Goal: Information Seeking & Learning: Understand process/instructions

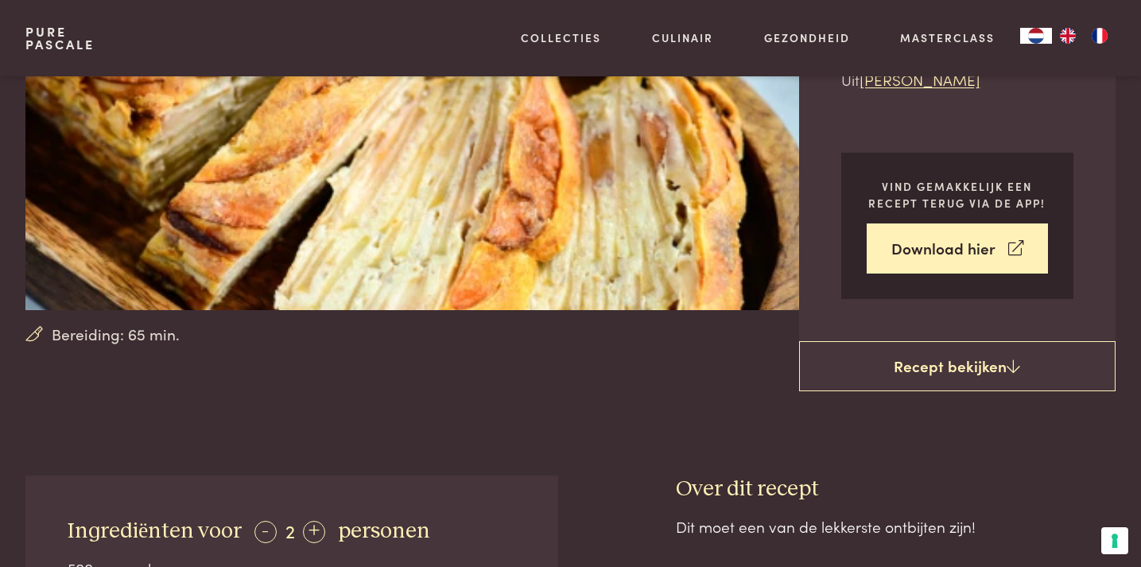
scroll to position [36, 0]
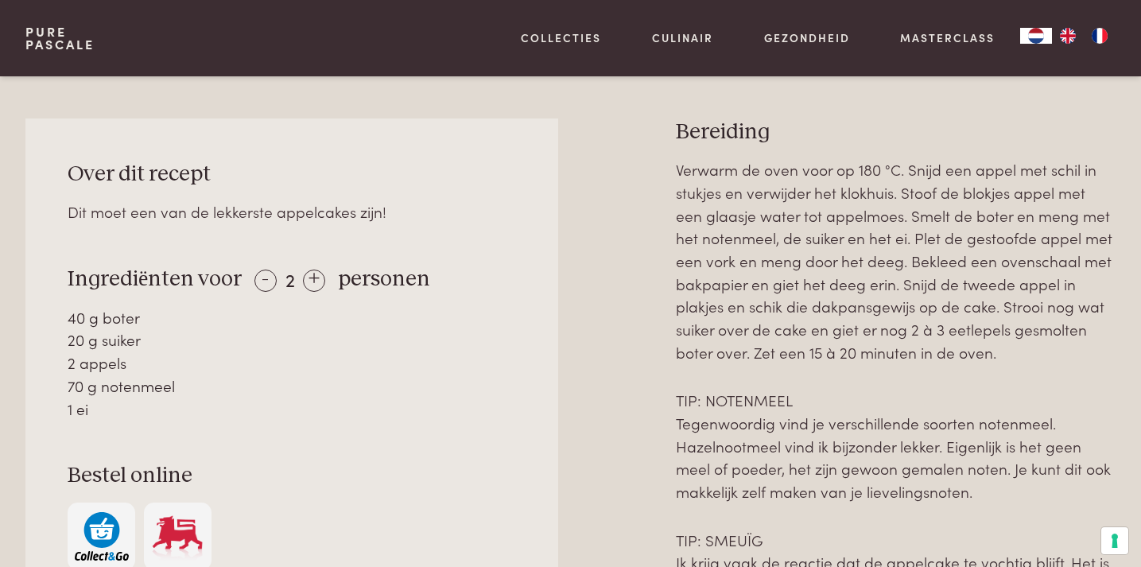
scroll to position [652, 0]
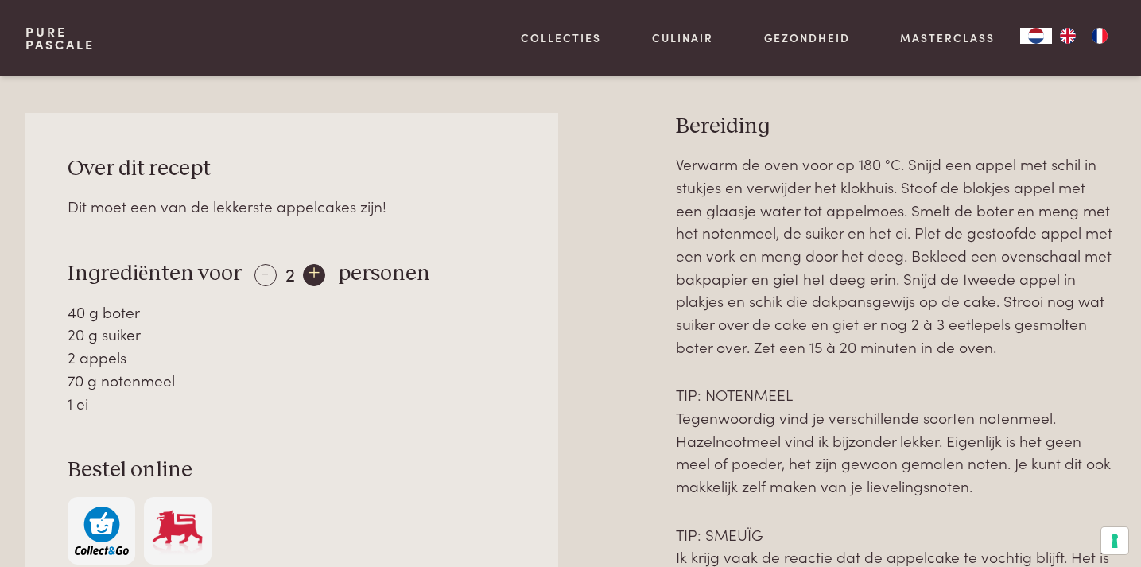
click at [313, 276] on div "+" at bounding box center [314, 275] width 22 height 22
click at [313, 276] on div "+" at bounding box center [315, 275] width 22 height 22
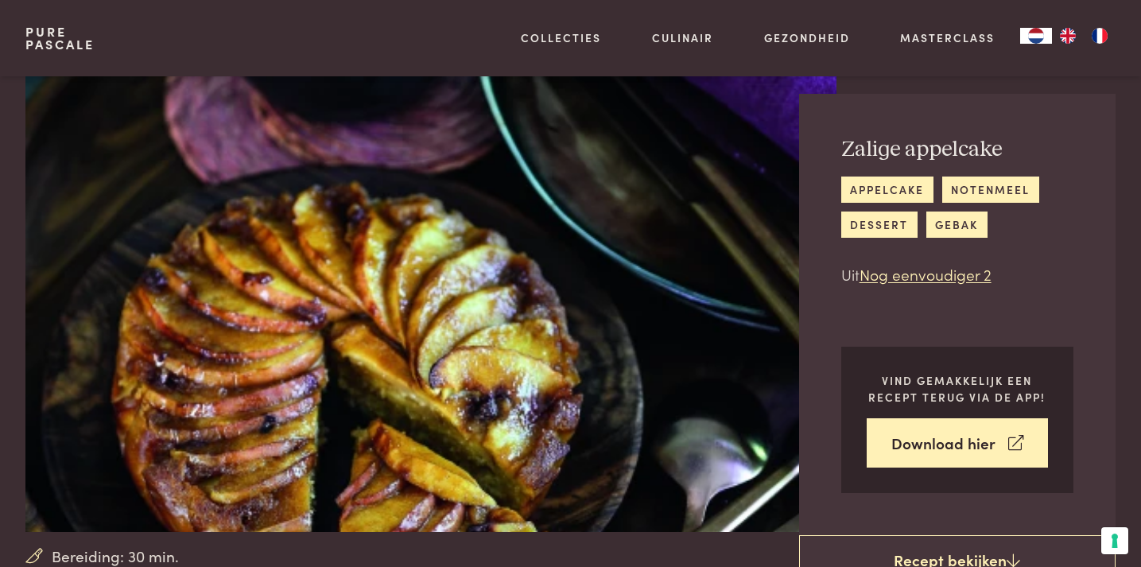
scroll to position [0, 0]
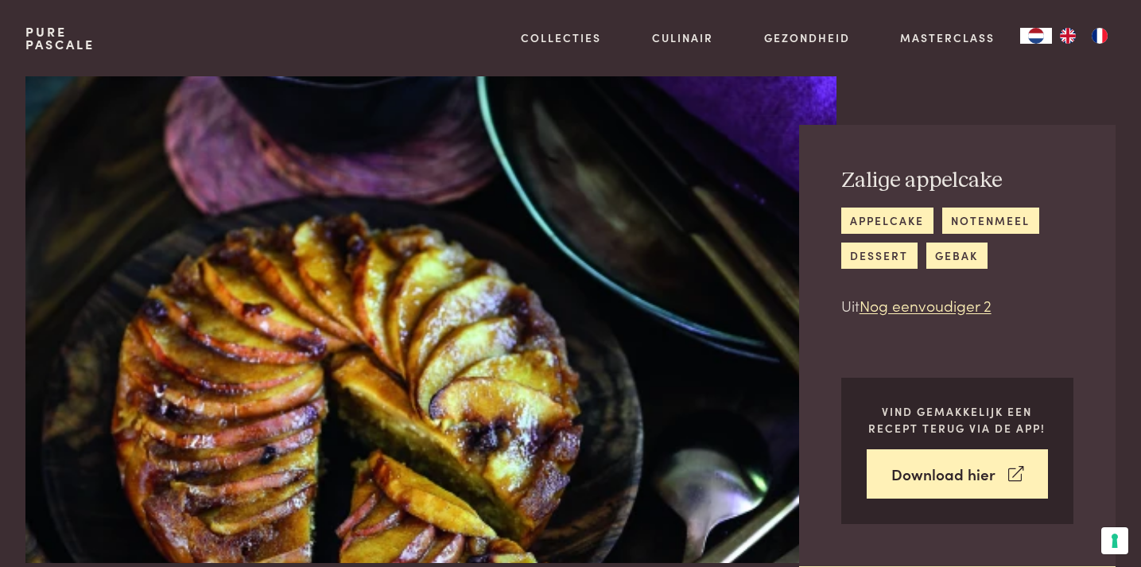
click at [844, 181] on h2 "Zalige appelcake" at bounding box center [958, 181] width 232 height 28
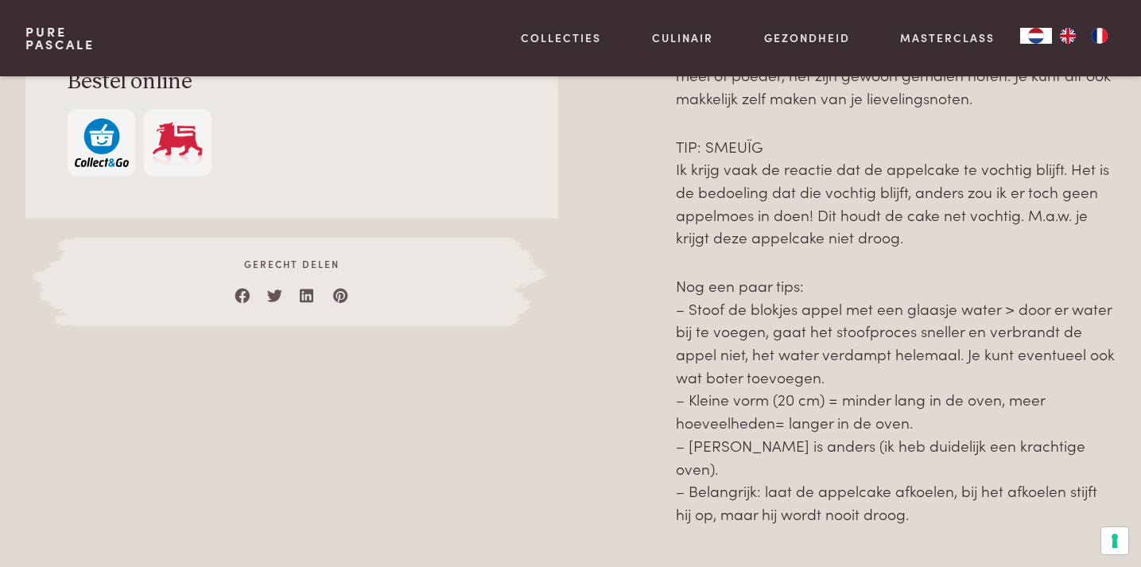
scroll to position [1055, 0]
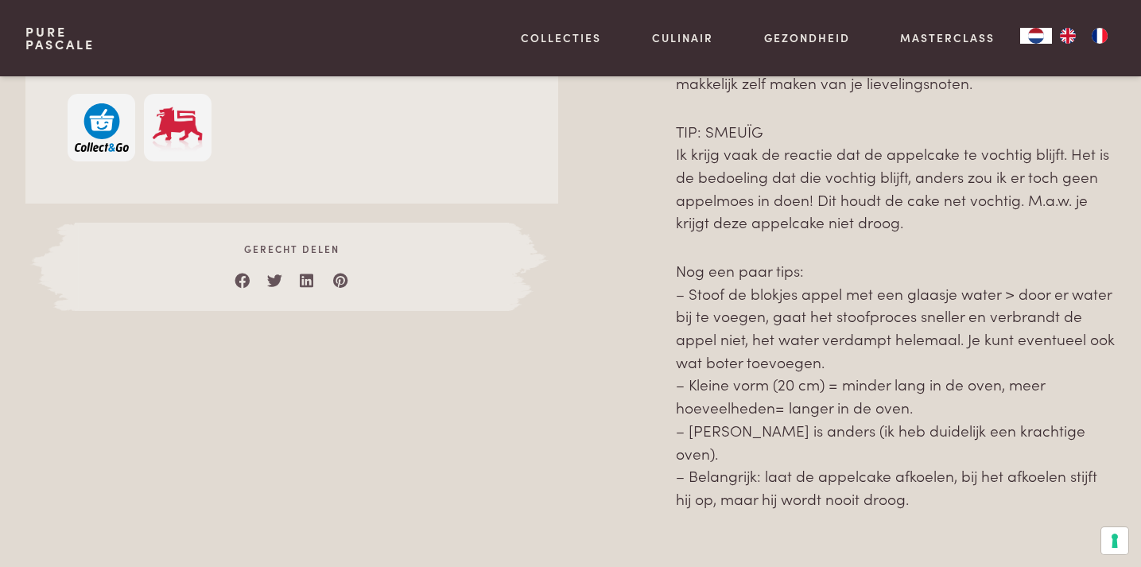
drag, startPoint x: 676, startPoint y: 117, endPoint x: 911, endPoint y: 480, distance: 432.6
click at [911, 480] on div "Bereiding Verwarm de oven voor op 180 °C. Snijd een appel met schil in stukjes …" at bounding box center [896, 134] width 440 height 849
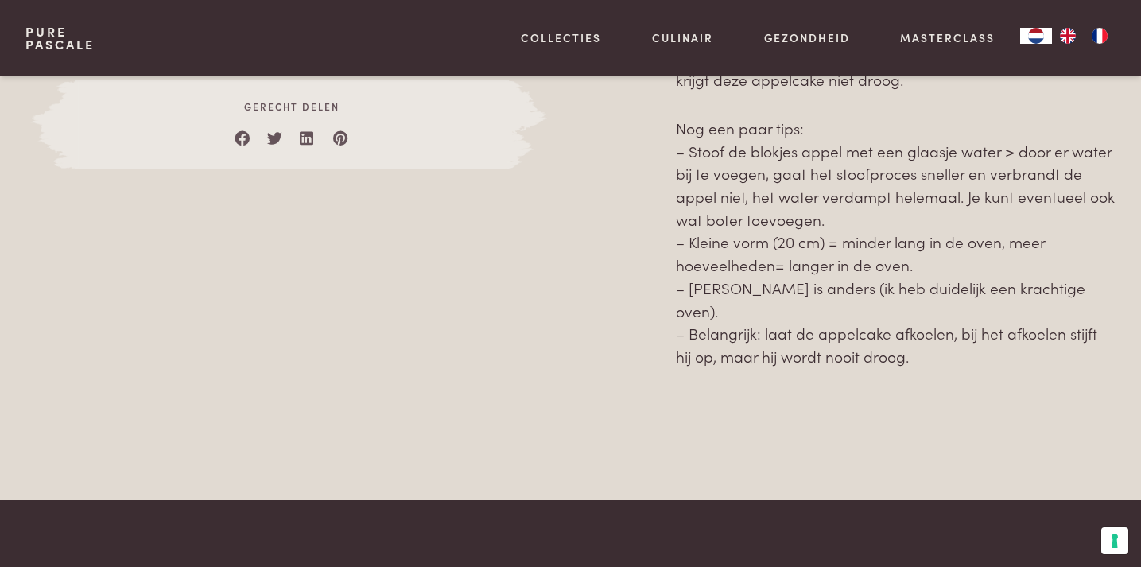
scroll to position [1199, 0]
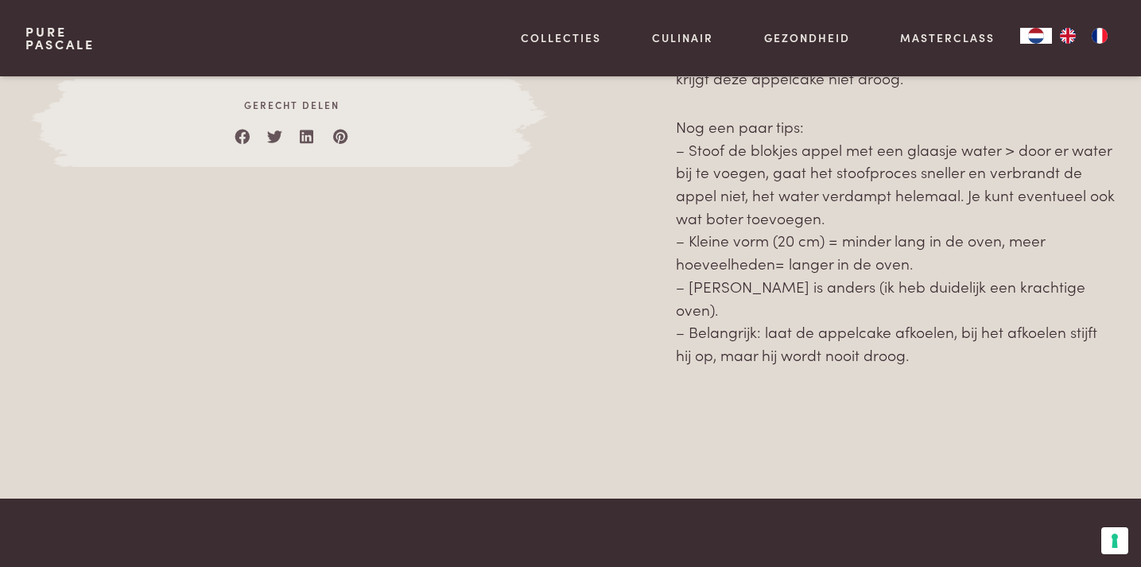
copy div "Bereiding Verwarm de oven voor op 180 °C. Snijd een appel met schil in stukjes …"
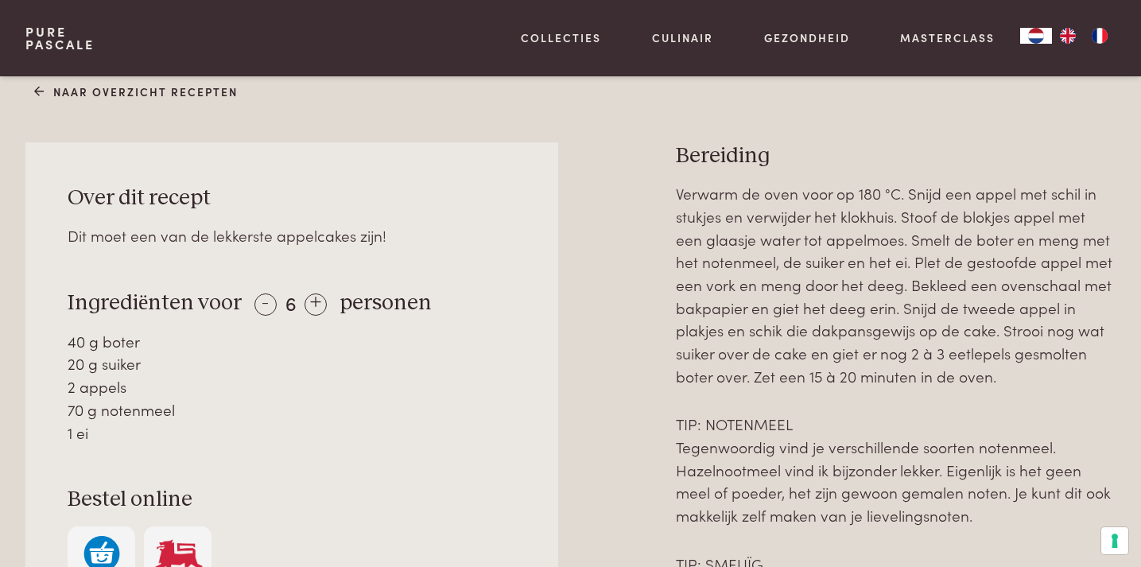
scroll to position [682, 0]
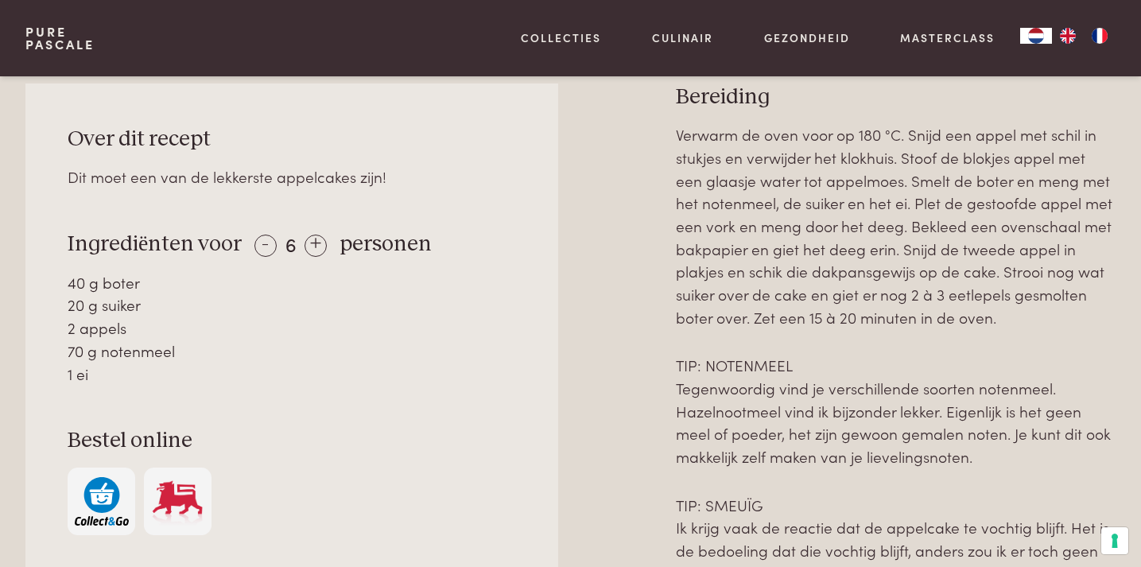
drag, startPoint x: 68, startPoint y: 243, endPoint x: 114, endPoint y: 368, distance: 133.1
click at [114, 368] on div "Over dit recept Dit moet een van de lekkerste appelcakes zijn! Ingrediënten voo…" at bounding box center [291, 331] width 533 height 494
click at [103, 378] on div "1 ei" at bounding box center [292, 374] width 448 height 23
drag, startPoint x: 93, startPoint y: 379, endPoint x: 66, endPoint y: 288, distance: 94.6
click at [66, 288] on div "Over dit recept Dit moet een van de lekkerste appelcakes zijn! Ingrediënten voo…" at bounding box center [291, 331] width 533 height 494
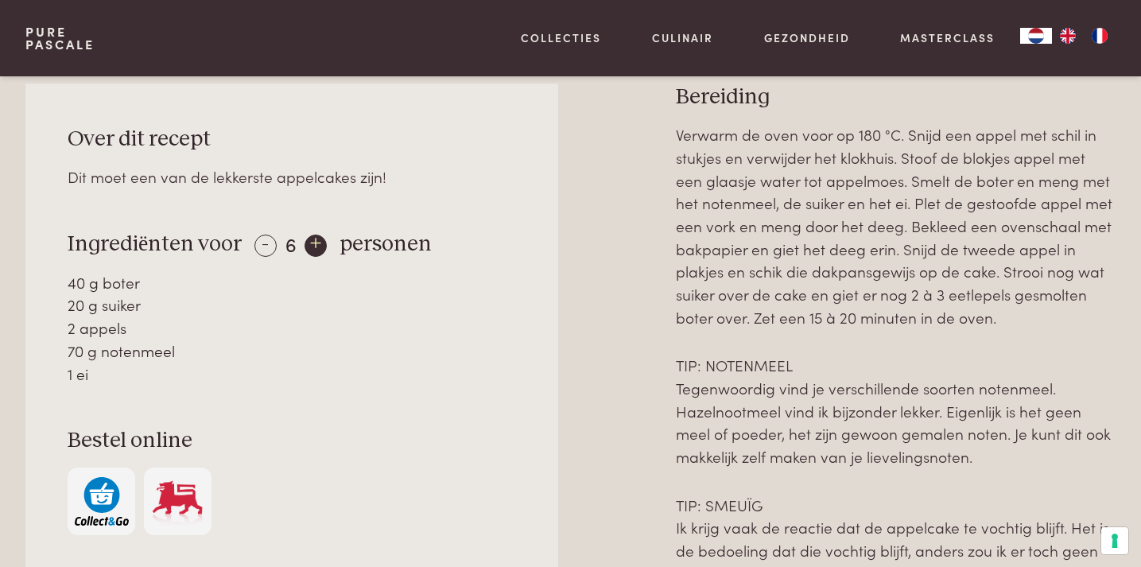
click at [317, 244] on div "+" at bounding box center [316, 246] width 22 height 22
click at [317, 244] on div "+" at bounding box center [314, 246] width 22 height 22
click at [169, 382] on div "2 eieren" at bounding box center [292, 374] width 448 height 23
click at [261, 247] on div "-" at bounding box center [266, 246] width 22 height 22
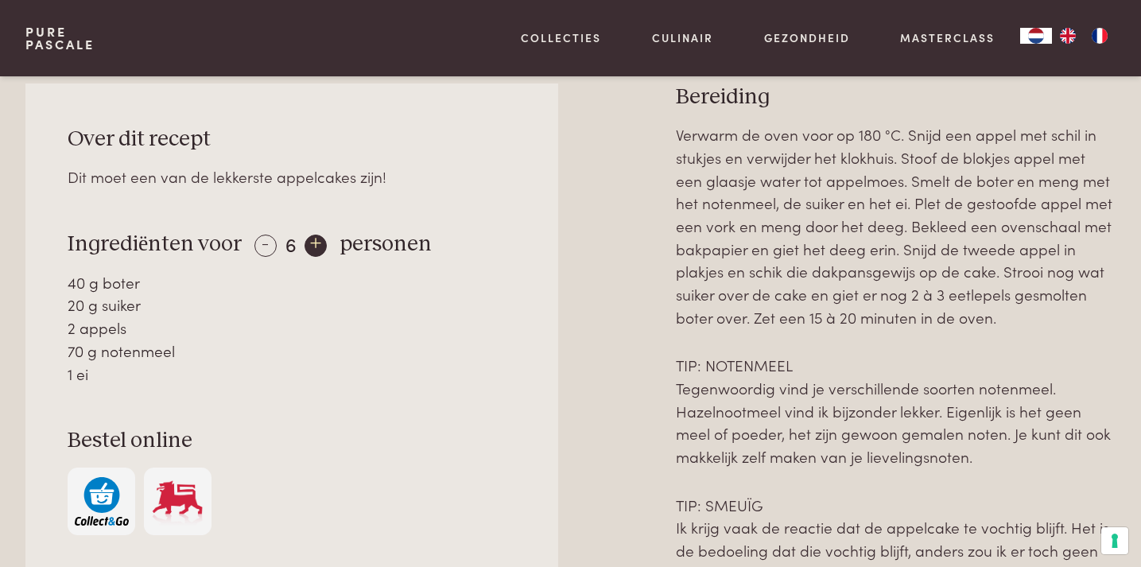
click at [312, 246] on div "+" at bounding box center [316, 246] width 22 height 22
click at [255, 240] on div "-" at bounding box center [266, 246] width 22 height 22
click at [307, 246] on div "+" at bounding box center [316, 246] width 22 height 22
click at [267, 247] on div "-" at bounding box center [266, 246] width 22 height 22
click at [257, 251] on div "-" at bounding box center [266, 246] width 22 height 22
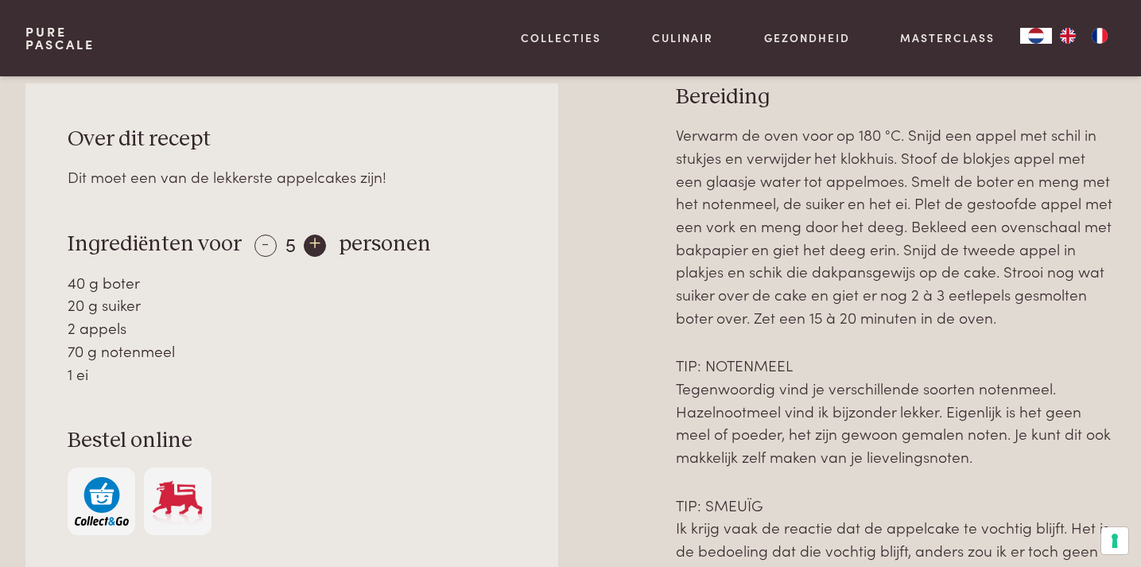
click at [312, 251] on div "+" at bounding box center [315, 246] width 22 height 22
click at [263, 250] on div "-" at bounding box center [266, 246] width 22 height 22
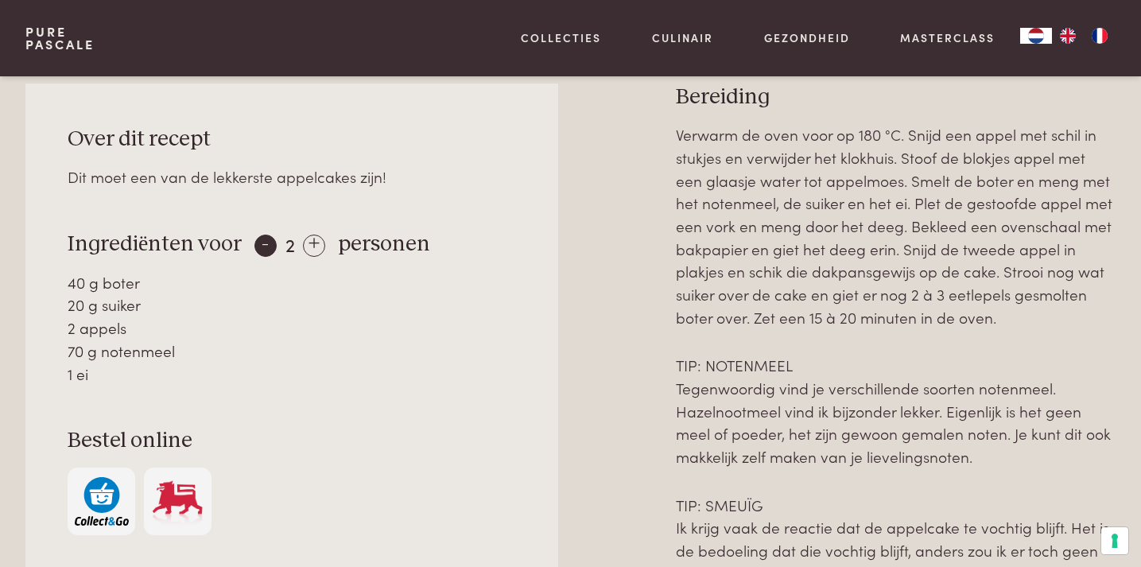
click at [263, 250] on div "-" at bounding box center [266, 246] width 22 height 22
click at [308, 250] on div "+" at bounding box center [311, 246] width 22 height 22
click at [308, 250] on div "+" at bounding box center [314, 246] width 22 height 22
click at [308, 250] on div "+" at bounding box center [315, 246] width 22 height 22
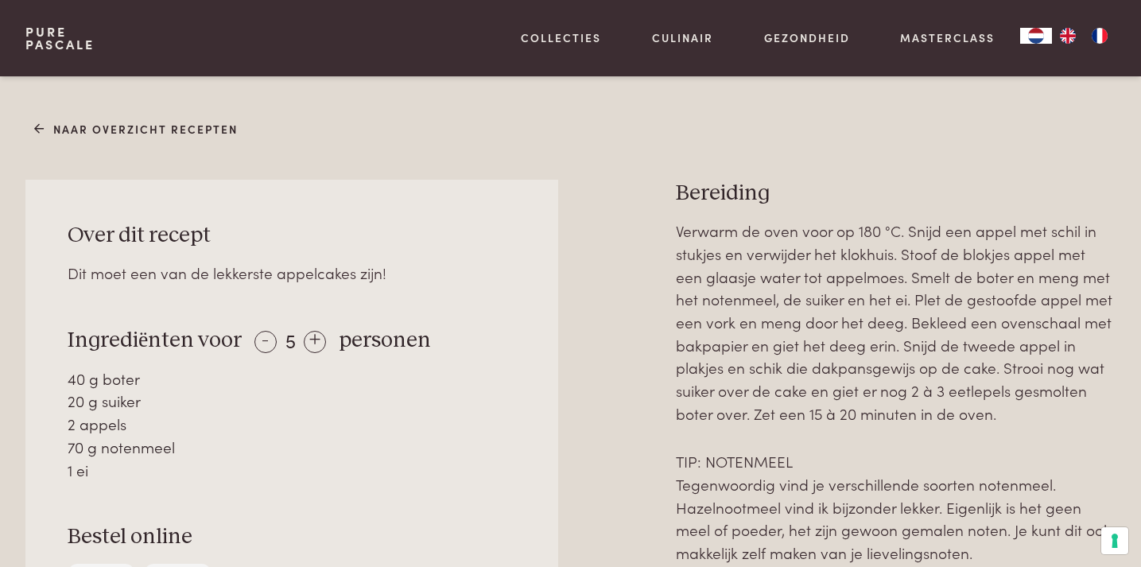
scroll to position [585, 0]
click at [309, 349] on div "+" at bounding box center [315, 343] width 22 height 22
click at [309, 349] on div "+" at bounding box center [316, 343] width 22 height 22
click at [309, 349] on div "+" at bounding box center [314, 343] width 22 height 22
click at [261, 343] on div "-" at bounding box center [266, 343] width 22 height 22
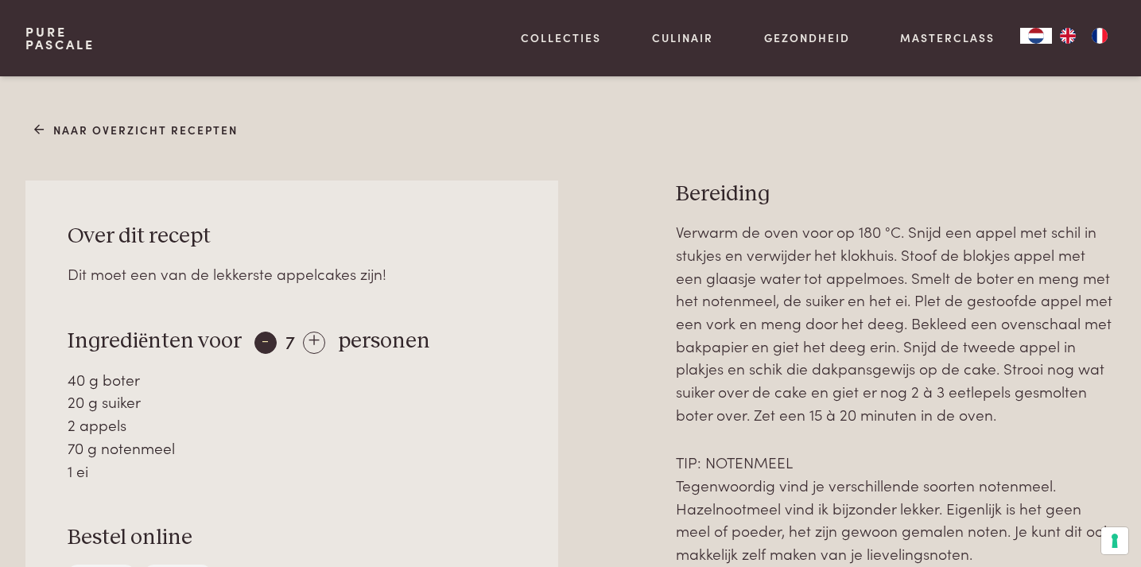
click at [261, 343] on div "-" at bounding box center [266, 343] width 22 height 22
drag, startPoint x: 104, startPoint y: 472, endPoint x: 68, endPoint y: 384, distance: 94.8
click at [68, 384] on div "40 g boter 20 g suiker 2 appels 70 g notenmeel 1 ei" at bounding box center [292, 425] width 448 height 114
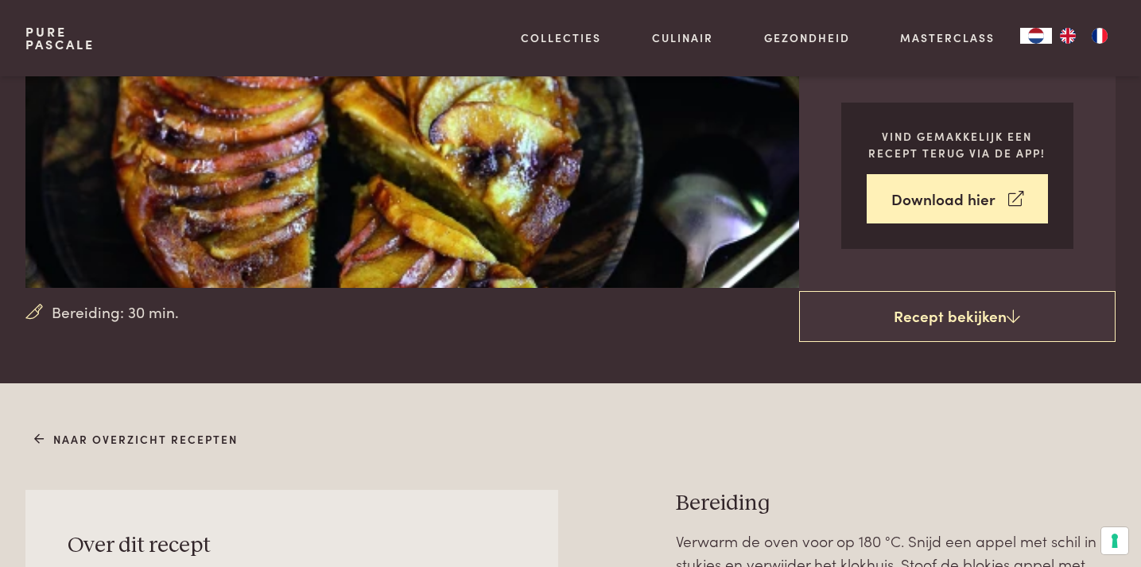
scroll to position [0, 0]
